Goal: Task Accomplishment & Management: Manage account settings

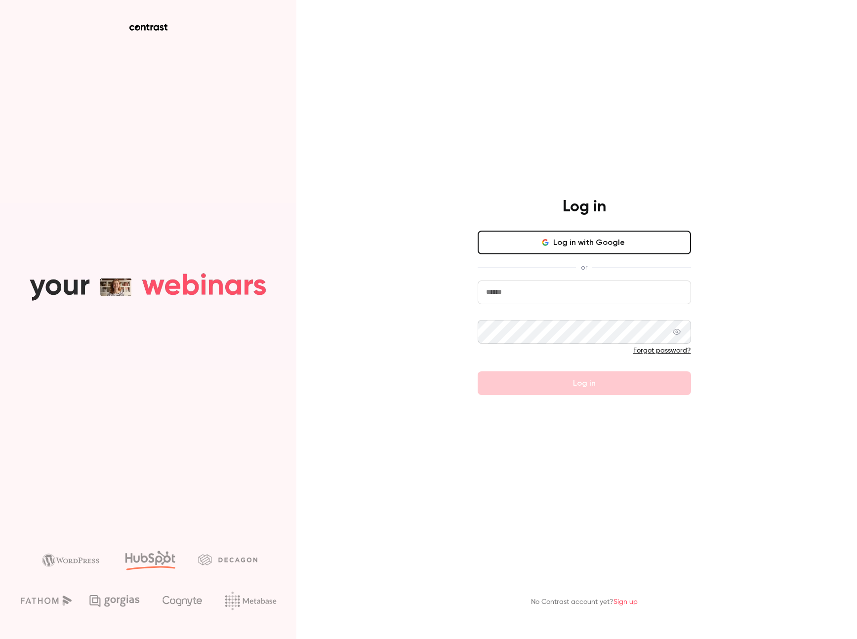
drag, startPoint x: 527, startPoint y: 299, endPoint x: 540, endPoint y: 266, distance: 35.3
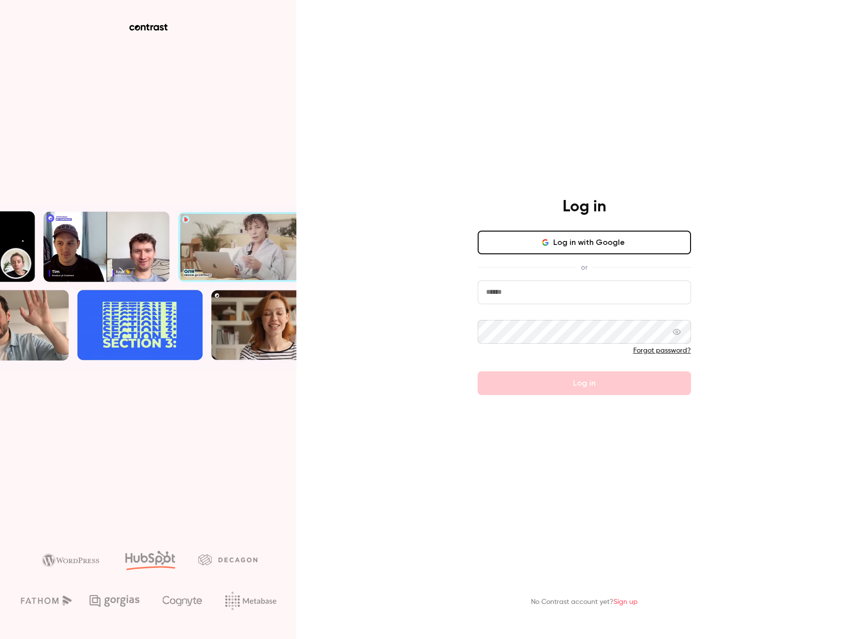
click at [528, 299] on input "email" at bounding box center [583, 292] width 213 height 24
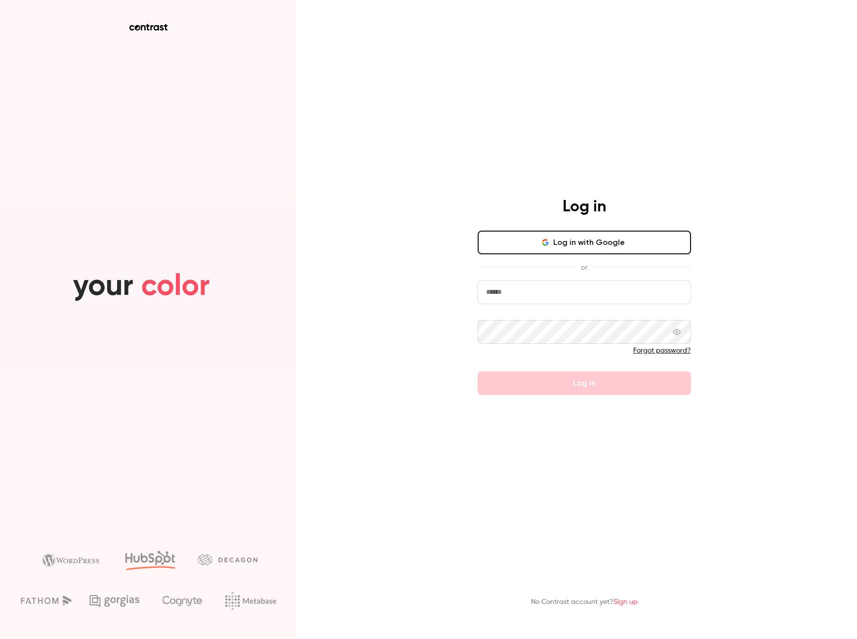
click at [545, 245] on button "Log in with Google" at bounding box center [583, 243] width 213 height 24
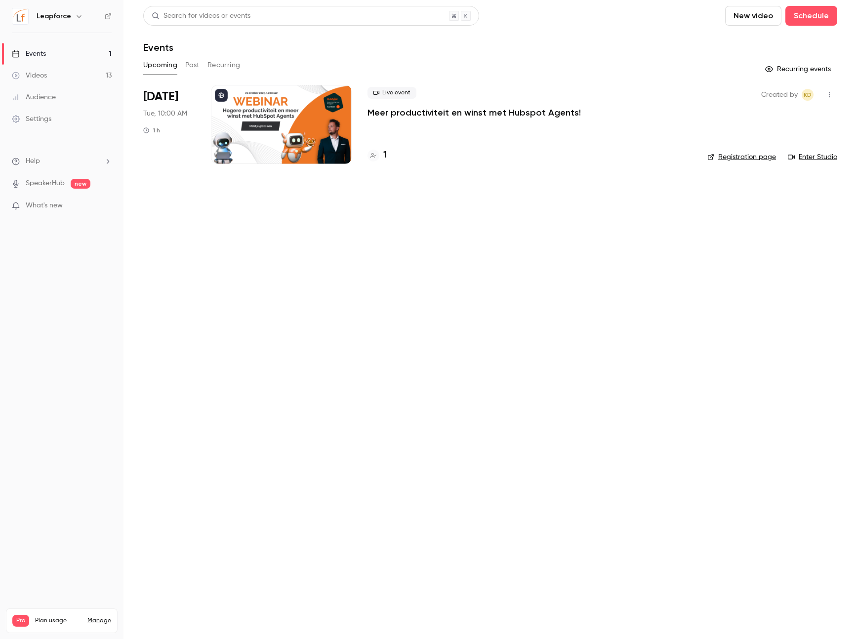
click at [444, 112] on p "Meer productiviteit en winst met Hubspot Agents!" at bounding box center [473, 113] width 213 height 12
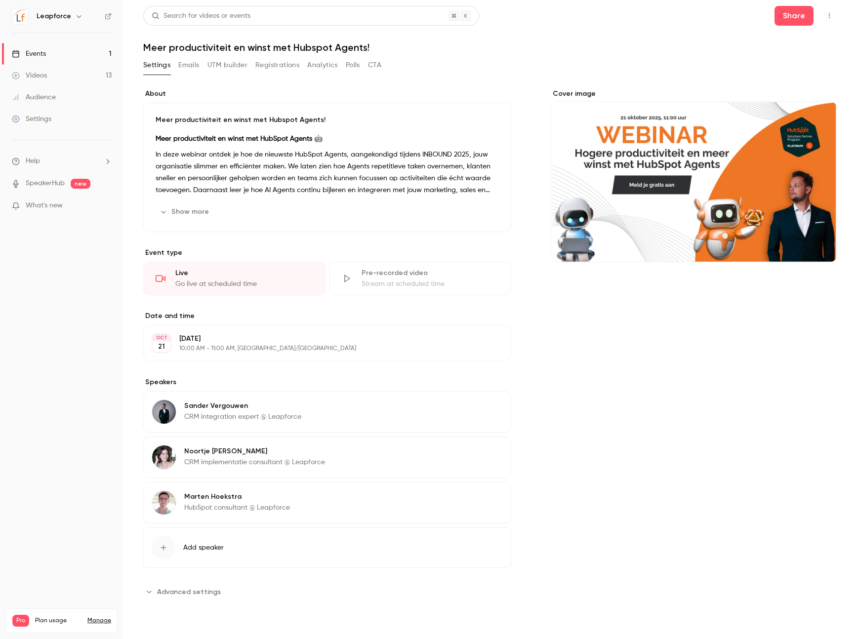
click at [184, 62] on button "Emails" at bounding box center [188, 65] width 21 height 16
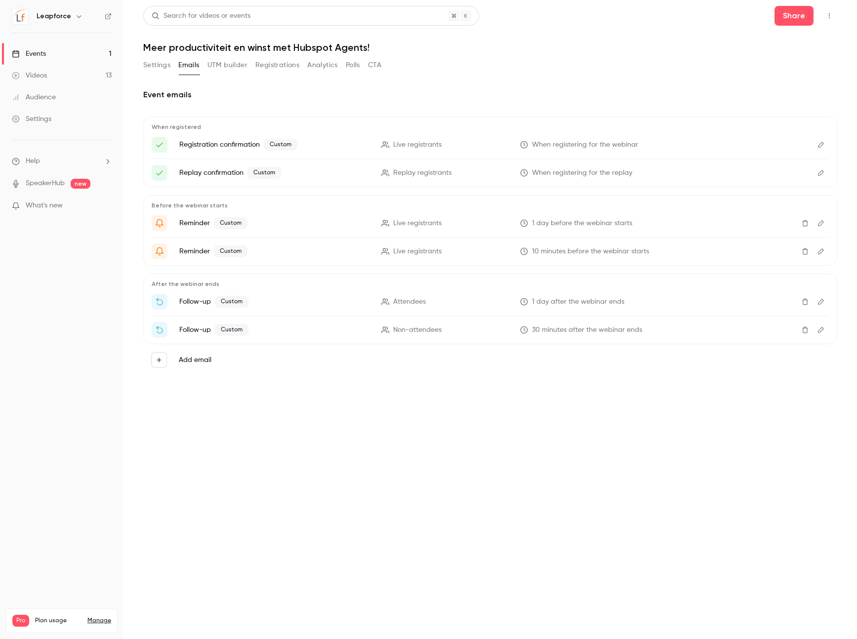
drag, startPoint x: 315, startPoint y: 394, endPoint x: 317, endPoint y: 406, distance: 13.1
click at [317, 406] on main "Search for videos or events Share Meer productiviteit en winst met Hubspot Agen…" at bounding box center [489, 319] width 733 height 639
click at [240, 69] on button "UTM builder" at bounding box center [227, 65] width 40 height 16
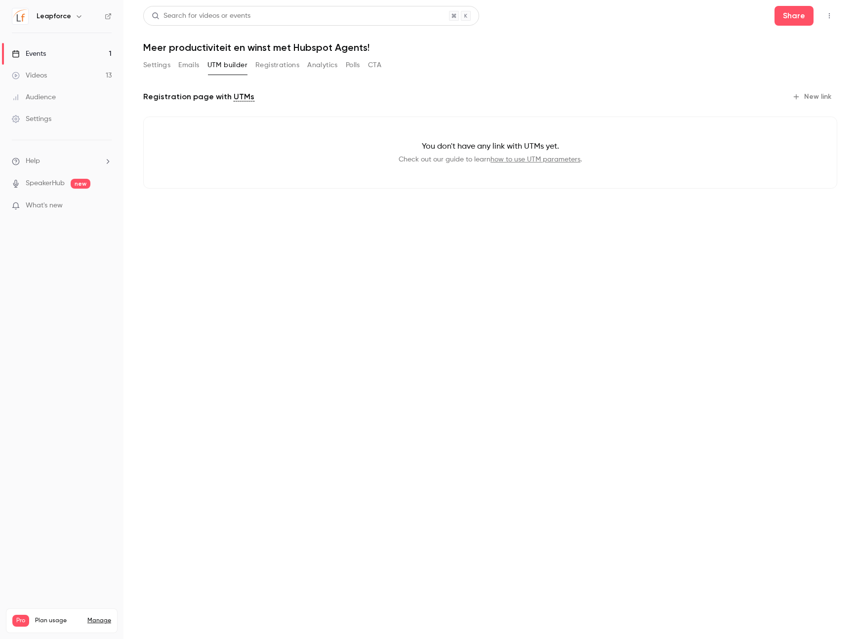
click at [279, 64] on button "Registrations" at bounding box center [277, 65] width 44 height 16
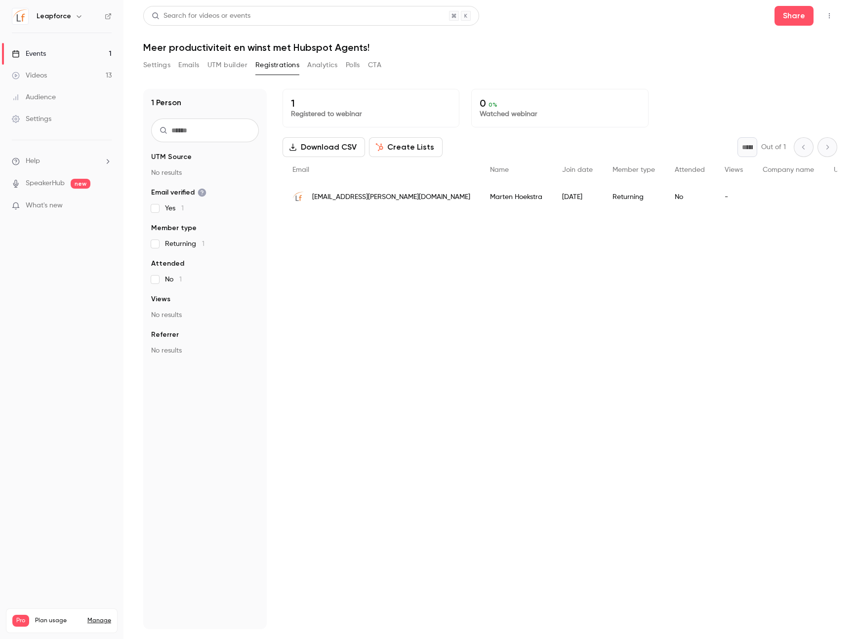
click at [392, 339] on div "1 Registered to webinar 0 0 % Watched webinar Download CSV Create Lists * Out o…" at bounding box center [559, 359] width 555 height 540
click at [793, 17] on button "Share" at bounding box center [793, 16] width 39 height 20
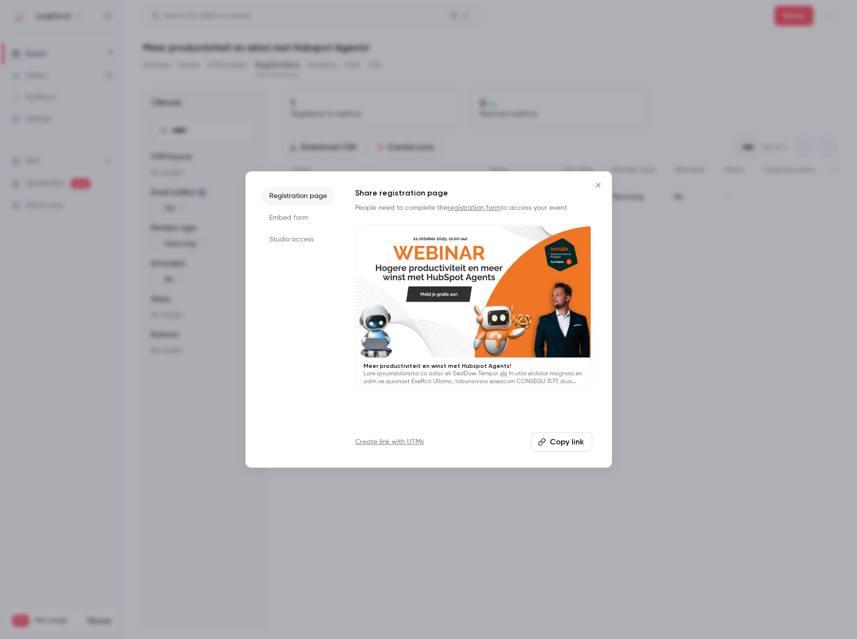
click at [290, 213] on li "Embed form" at bounding box center [298, 218] width 74 height 18
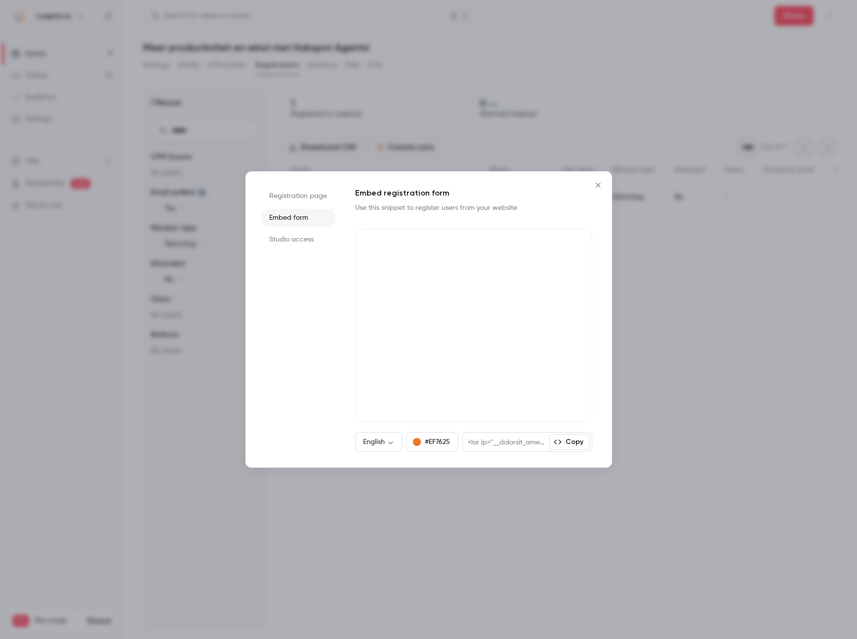
click at [284, 235] on li "Studio access" at bounding box center [298, 240] width 74 height 18
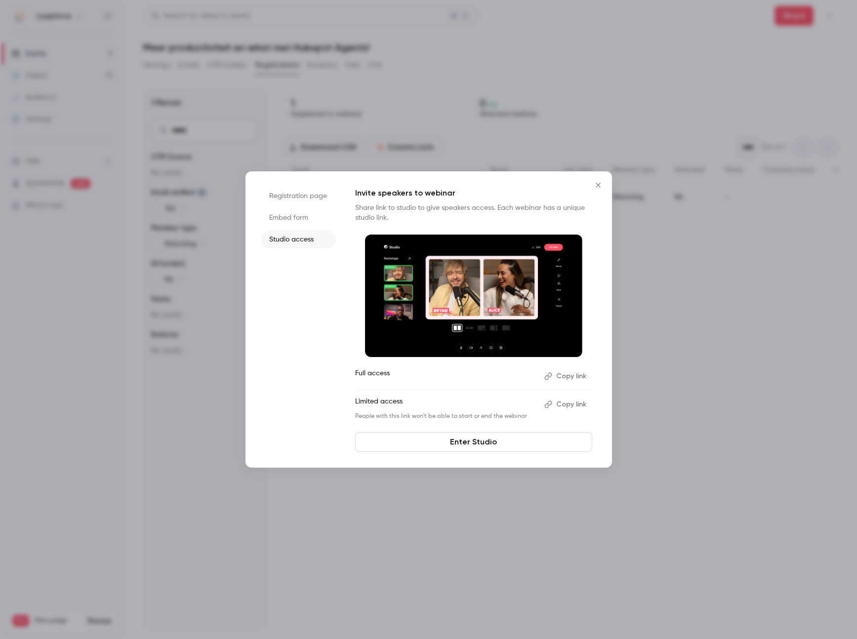
click at [373, 377] on p "Full access" at bounding box center [445, 376] width 181 height 16
click at [452, 416] on p "People with this link won't be able to start or end the webinar" at bounding box center [445, 416] width 181 height 8
click at [452, 414] on p "People with this link won't be able to start or end the webinar" at bounding box center [445, 416] width 181 height 8
click at [451, 421] on div "Invite speakers to webinar Share link to studio to give speakers access. Each w…" at bounding box center [473, 319] width 237 height 265
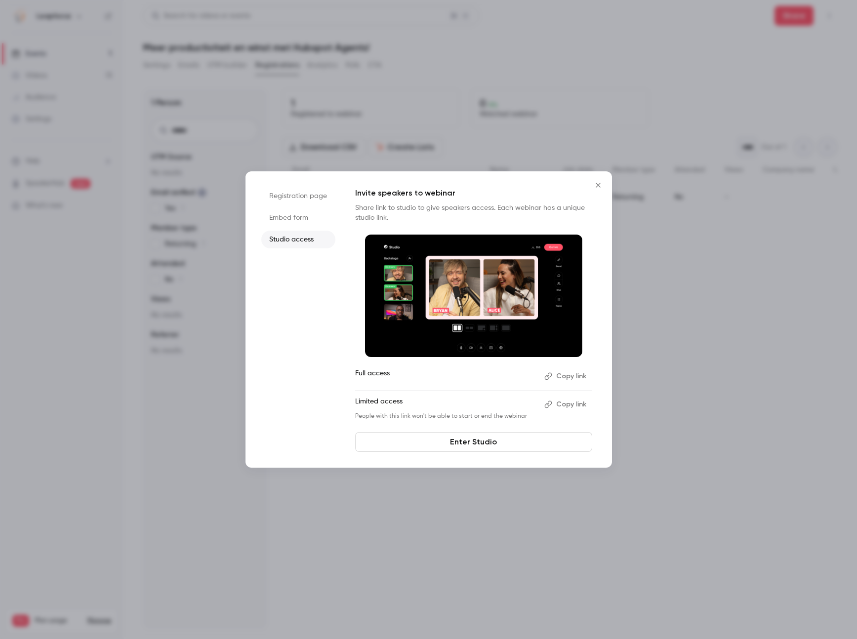
click at [281, 194] on li "Registration page" at bounding box center [298, 196] width 74 height 18
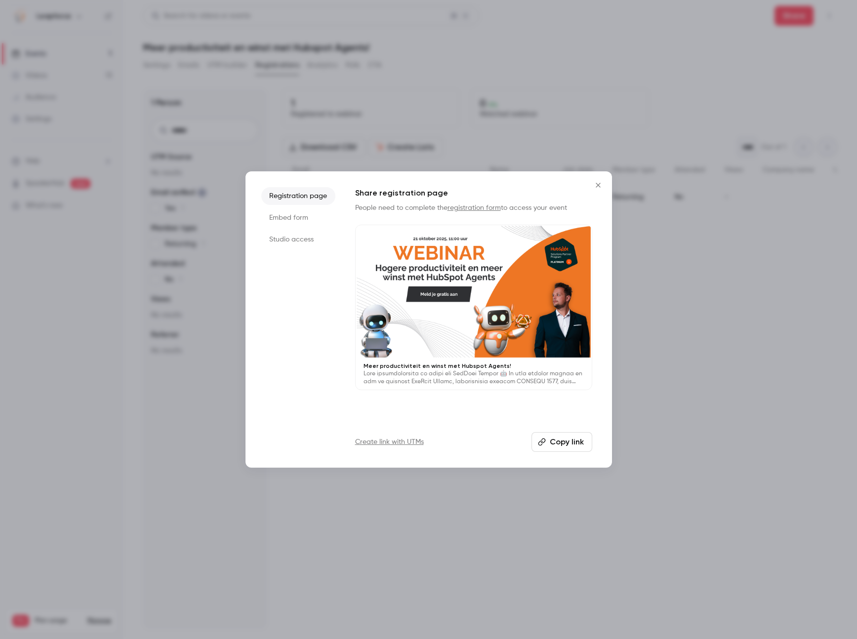
click at [304, 220] on li "Embed form" at bounding box center [298, 218] width 74 height 18
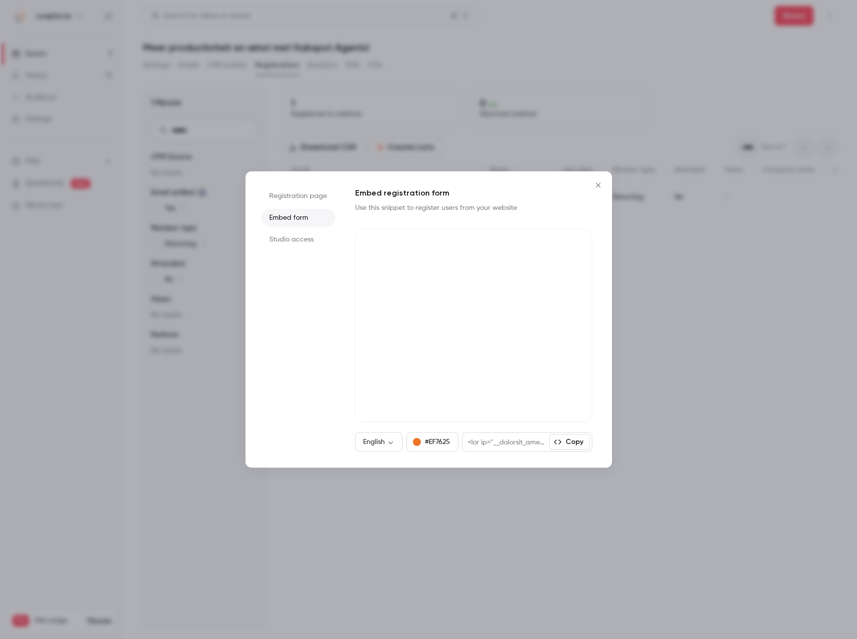
click at [278, 237] on li "Studio access" at bounding box center [298, 240] width 74 height 18
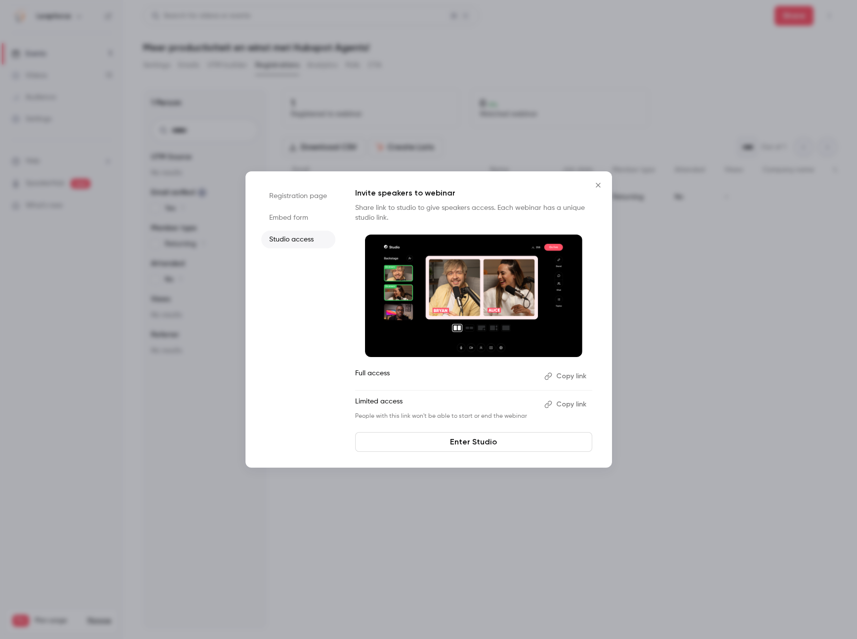
click at [599, 191] on button "Close" at bounding box center [598, 185] width 20 height 20
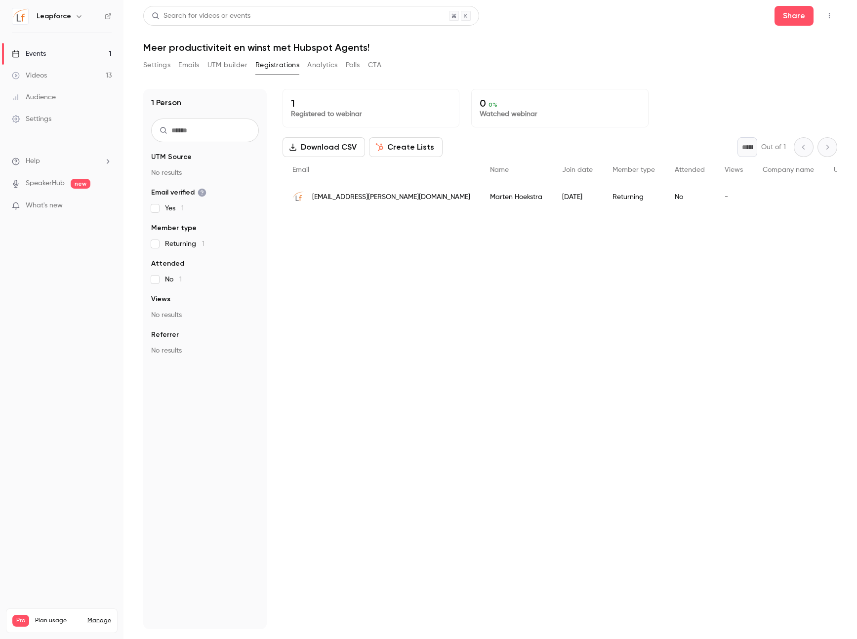
click at [824, 16] on button "button" at bounding box center [829, 16] width 16 height 16
click at [780, 92] on div "Invite to Studio" at bounding box center [791, 92] width 78 height 10
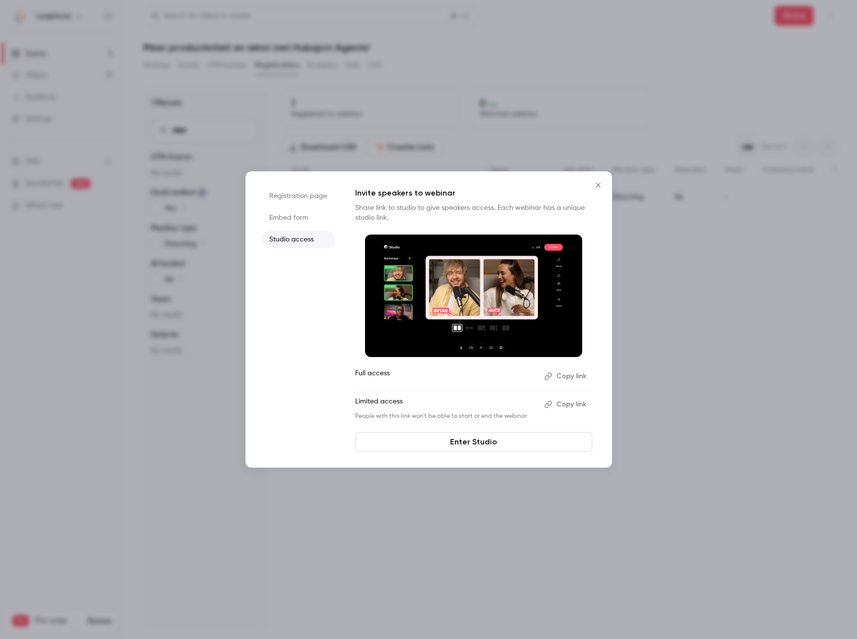
click at [597, 186] on icon "Close" at bounding box center [598, 185] width 12 height 8
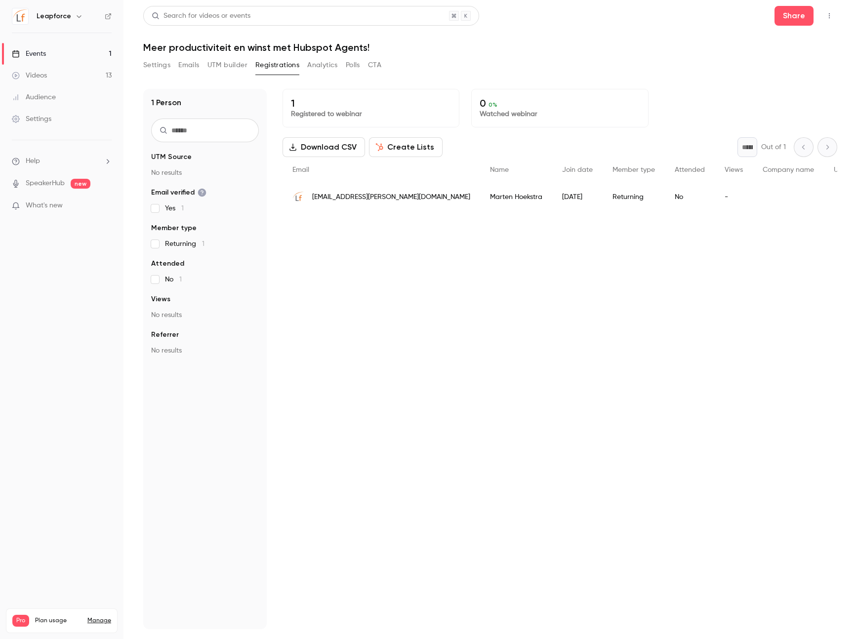
click at [413, 314] on div "1 Registered to webinar 0 0 % Watched webinar Download CSV Create Lists * Out o…" at bounding box center [559, 359] width 555 height 540
click at [329, 66] on button "Analytics" at bounding box center [322, 65] width 31 height 16
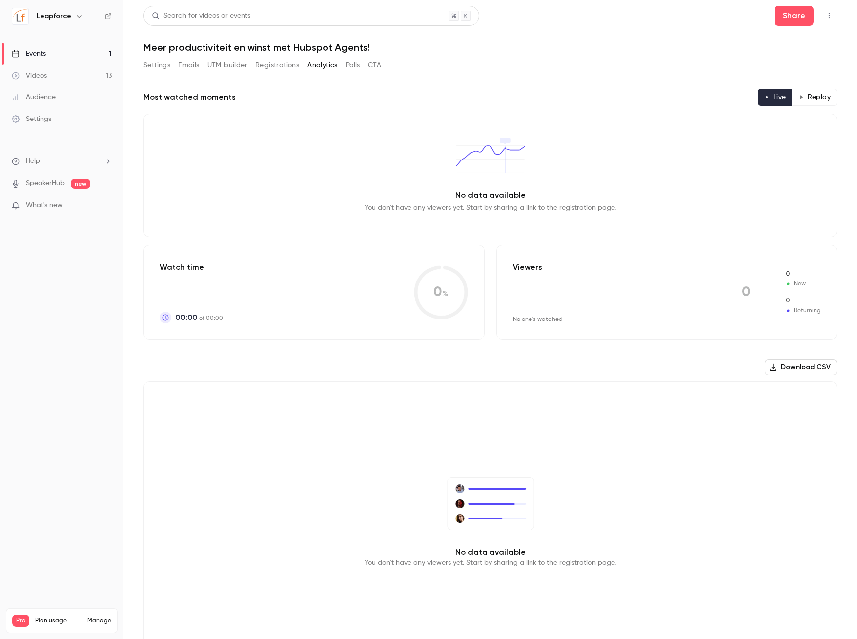
click at [353, 63] on button "Polls" at bounding box center [353, 65] width 14 height 16
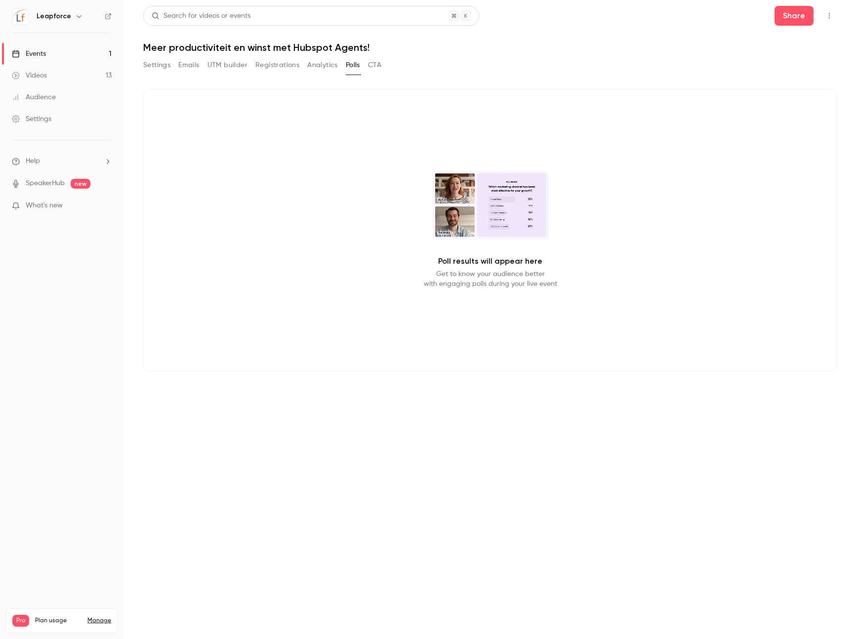
click at [374, 65] on button "CTA" at bounding box center [374, 65] width 13 height 16
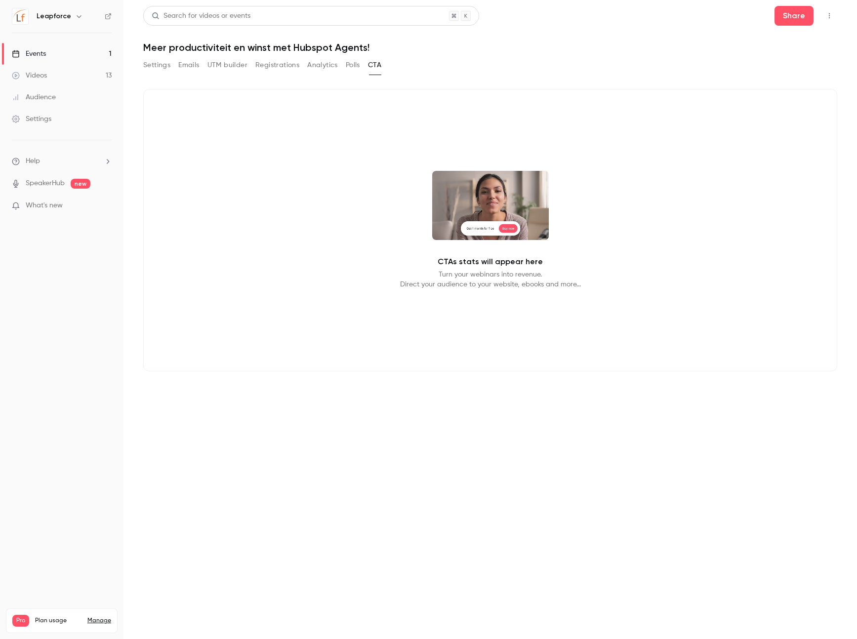
click at [59, 270] on nav "Leapforce Events 1 Videos 13 Audience Settings Help SpeakerHub new What's new P…" at bounding box center [61, 319] width 123 height 639
